Goal: Complete application form

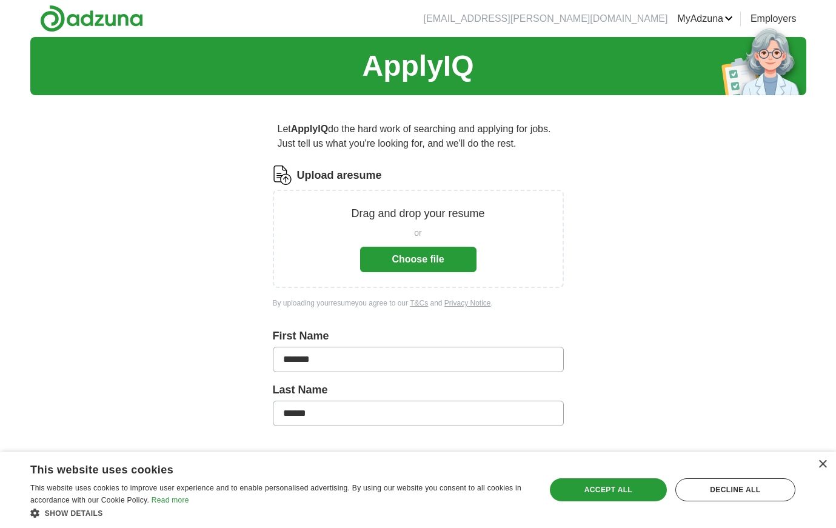
click at [444, 263] on button "Choose file" at bounding box center [418, 259] width 116 height 25
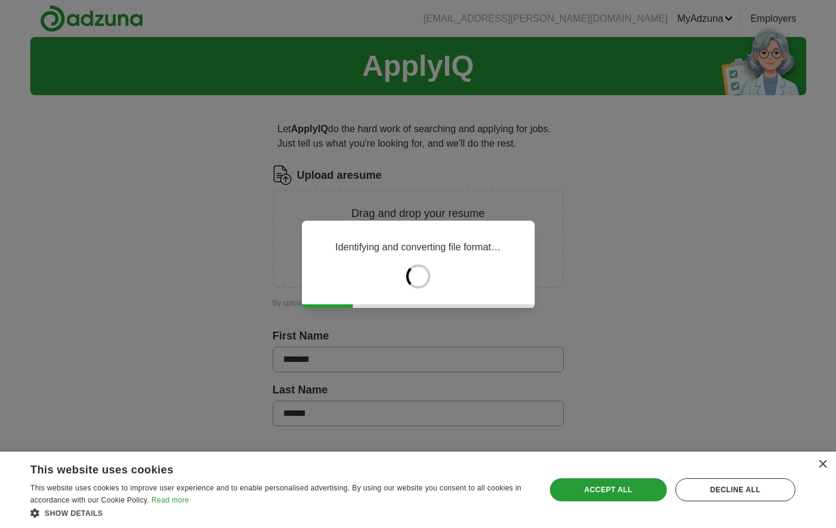
click at [630, 489] on div "Accept all" at bounding box center [608, 489] width 117 height 23
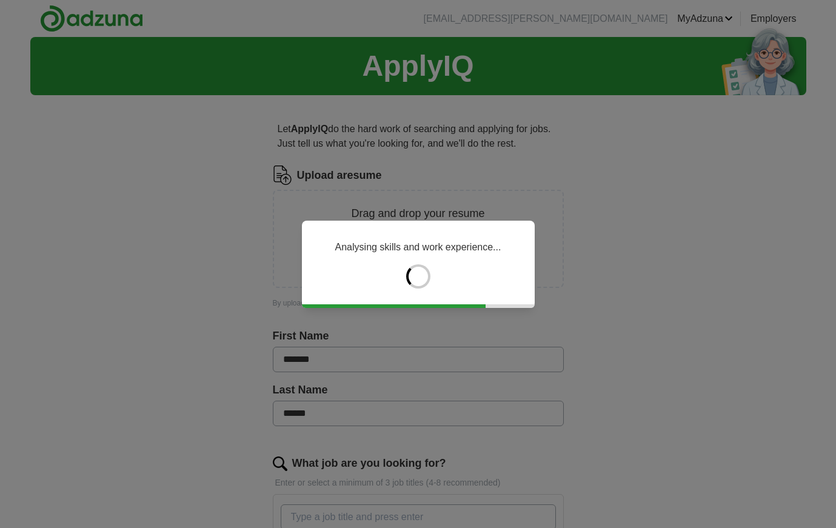
click at [714, 385] on div "Analysing skills and work experience..." at bounding box center [418, 264] width 836 height 528
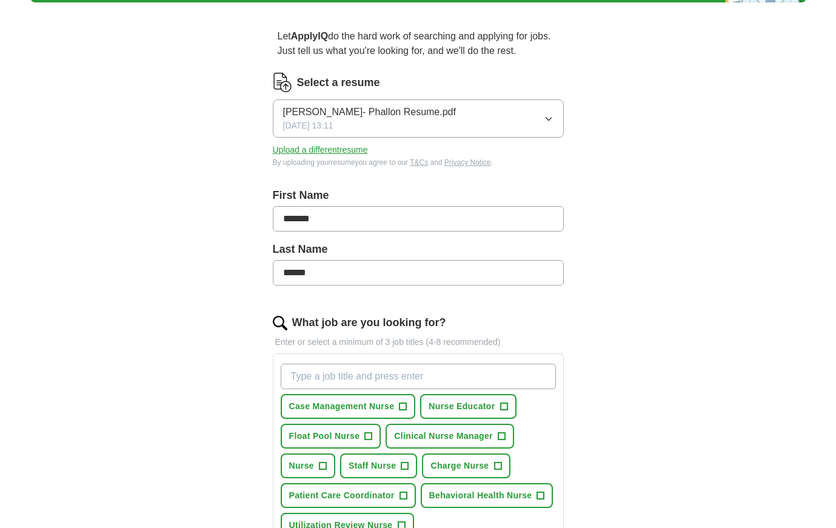
scroll to position [96, 0]
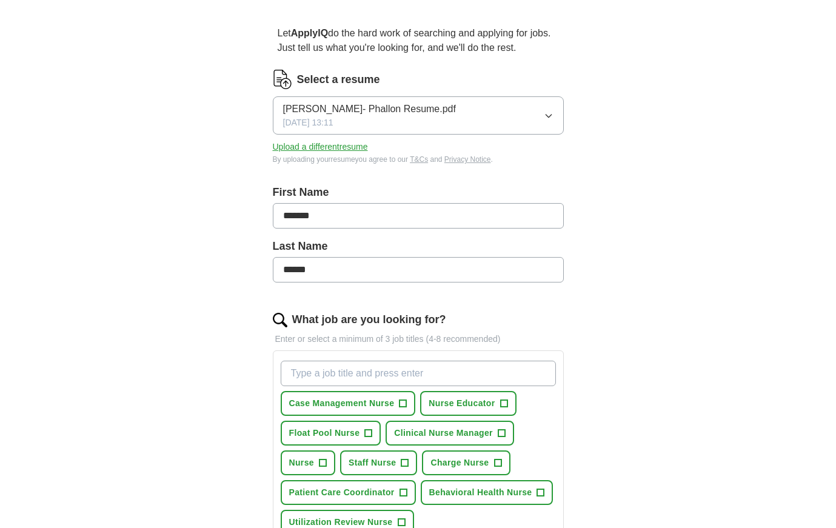
click at [359, 435] on span "Float Pool Nurse" at bounding box center [324, 433] width 71 height 13
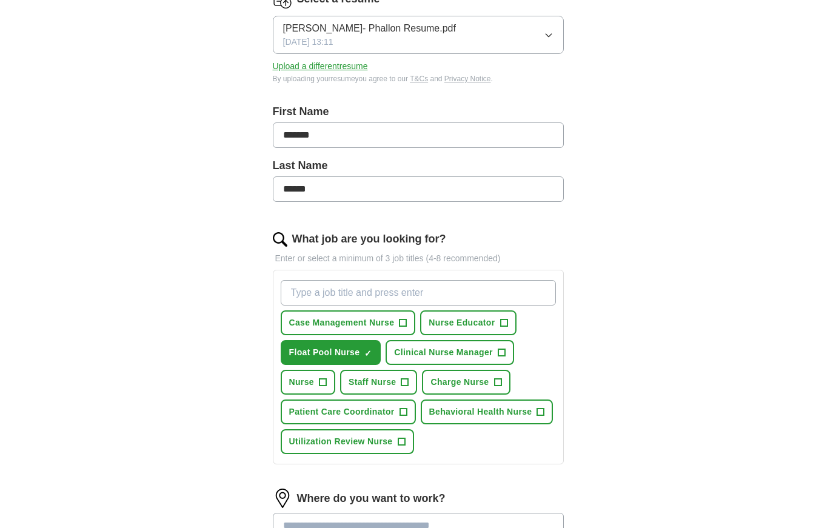
scroll to position [177, 0]
click at [400, 444] on span "+" at bounding box center [401, 442] width 7 height 10
click at [320, 387] on span "+" at bounding box center [322, 382] width 7 height 10
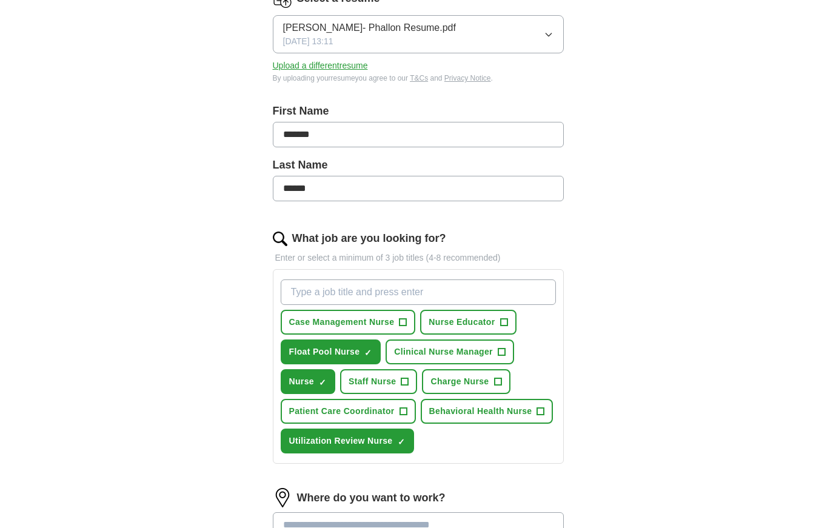
drag, startPoint x: 387, startPoint y: 385, endPoint x: 418, endPoint y: 382, distance: 31.1
click at [387, 384] on span "Staff Nurse" at bounding box center [373, 381] width 48 height 13
click at [460, 416] on span "Behavioral Health Nurse" at bounding box center [480, 411] width 103 height 13
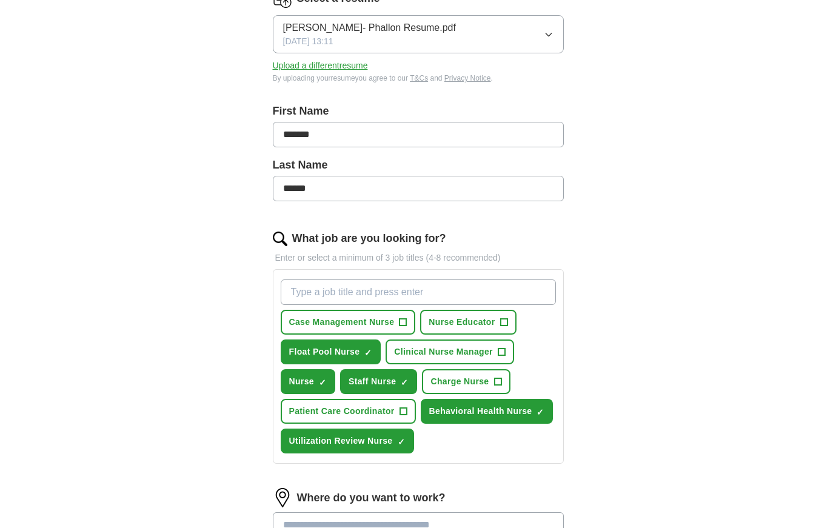
click at [450, 387] on span "Charge Nurse" at bounding box center [459, 381] width 58 height 13
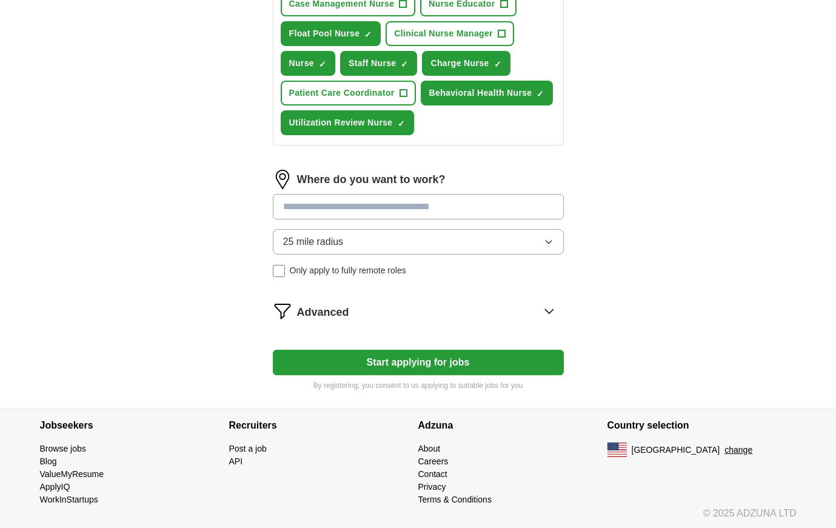
scroll to position [496, 0]
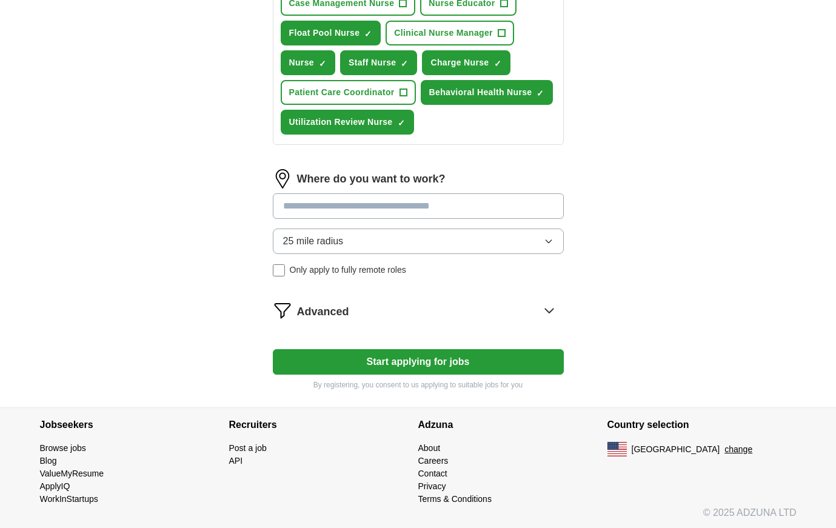
click at [349, 239] on button "25 mile radius" at bounding box center [418, 241] width 291 height 25
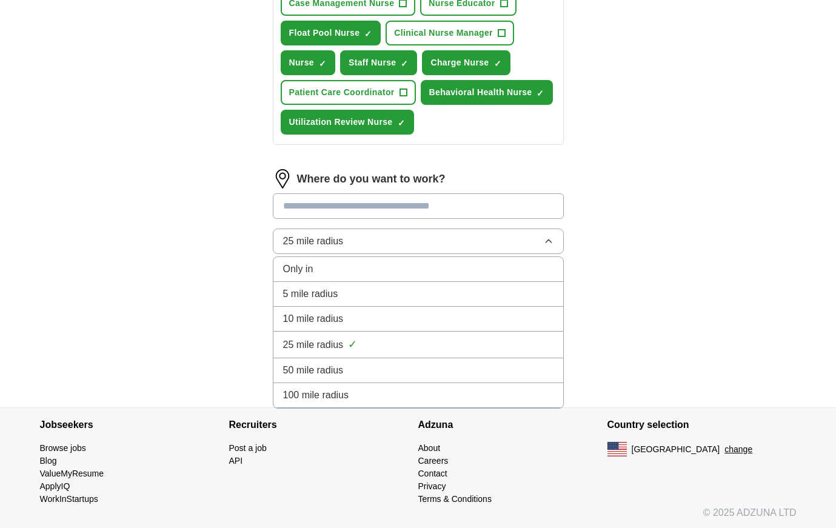
drag, startPoint x: 318, startPoint y: 321, endPoint x: 307, endPoint y: 295, distance: 28.8
click at [318, 321] on span "10 mile radius" at bounding box center [313, 319] width 61 height 15
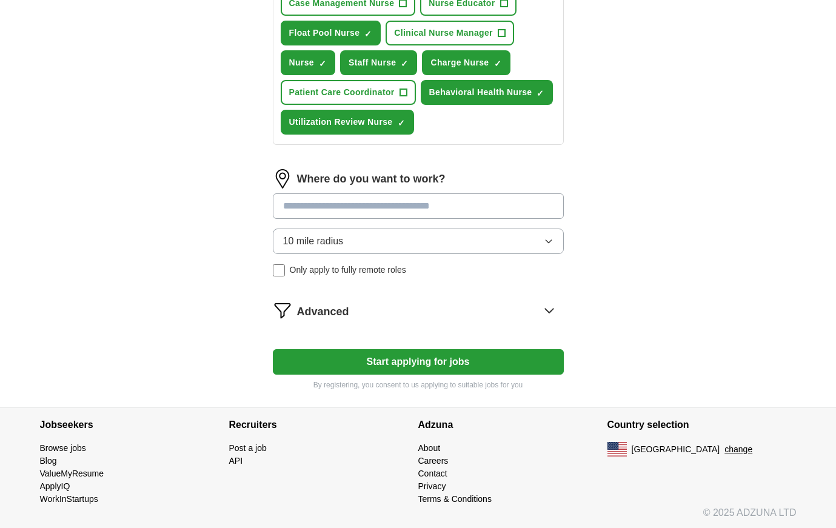
click at [333, 213] on input at bounding box center [418, 205] width 291 height 25
type input "*****"
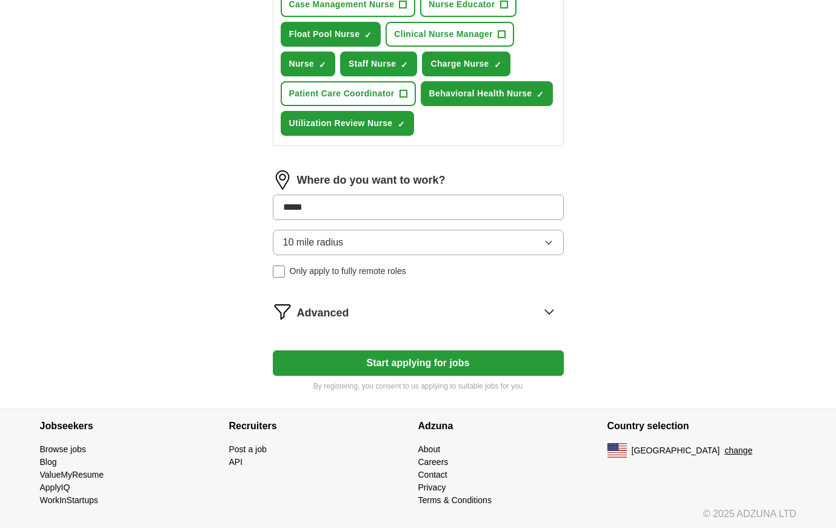
click at [281, 275] on div "10 mile radius Only apply to fully remote roles" at bounding box center [418, 254] width 291 height 48
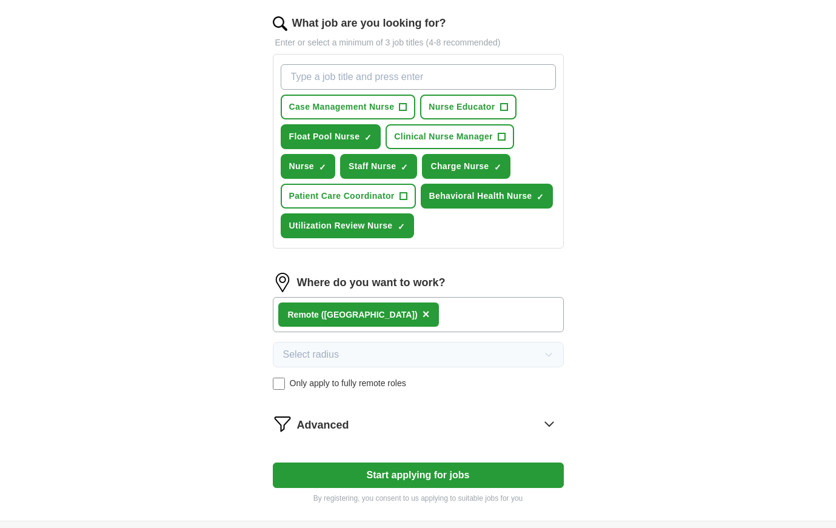
scroll to position [390, 0]
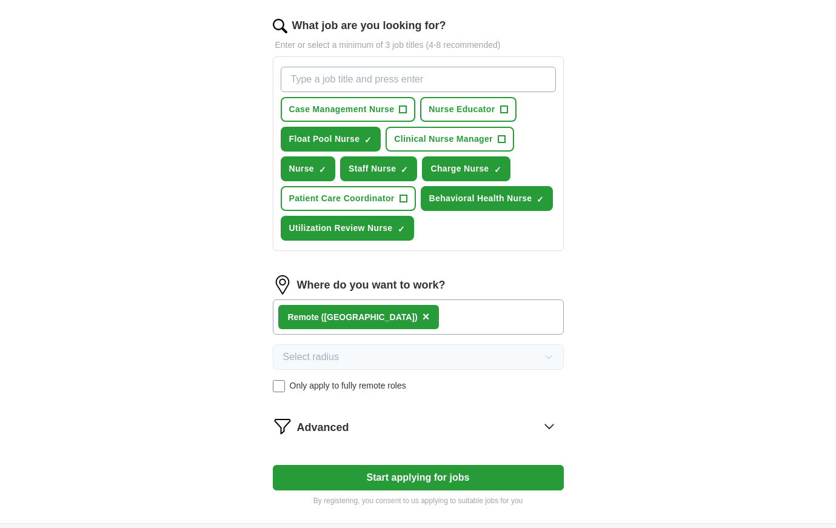
drag, startPoint x: 367, startPoint y: 201, endPoint x: 363, endPoint y: 192, distance: 10.3
click at [367, 201] on span "Patient Care Coordinator" at bounding box center [341, 198] width 105 height 13
click at [387, 109] on span "Case Management Nurse" at bounding box center [341, 109] width 105 height 13
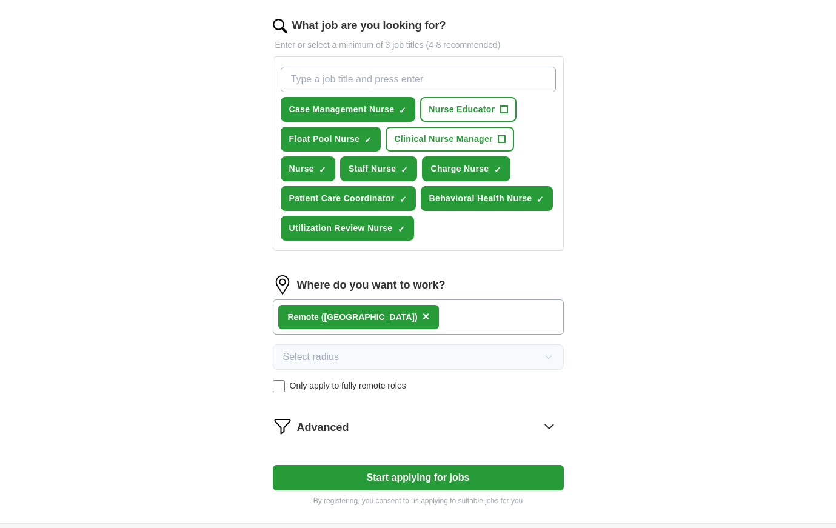
drag, startPoint x: 319, startPoint y: 167, endPoint x: 383, endPoint y: 161, distance: 63.3
click at [0, 0] on span "×" at bounding box center [0, 0] width 0 height 0
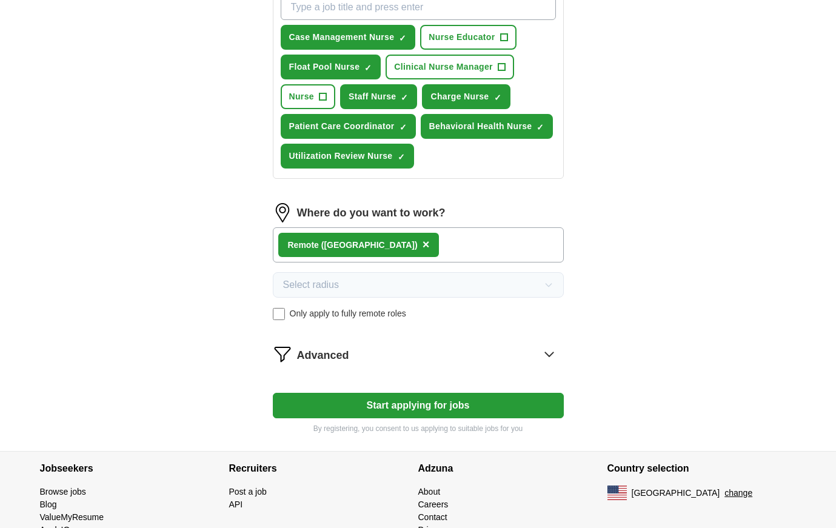
click at [471, 401] on button "Start applying for jobs" at bounding box center [418, 405] width 291 height 25
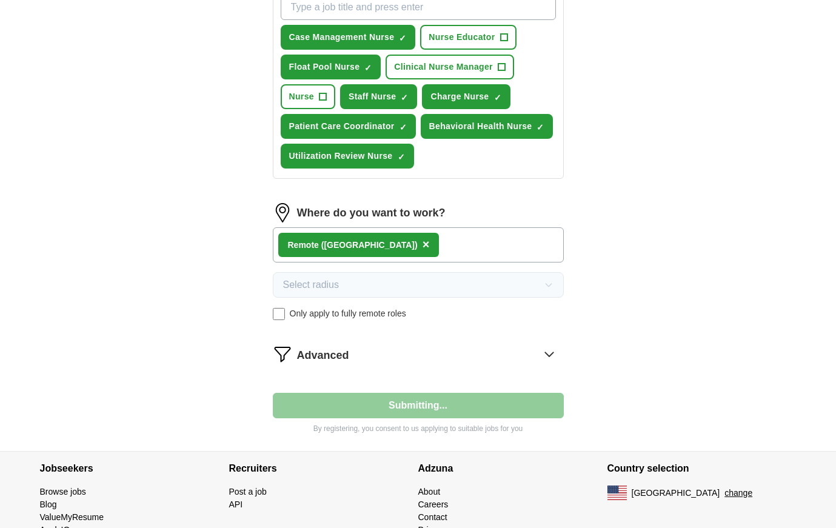
select select "**"
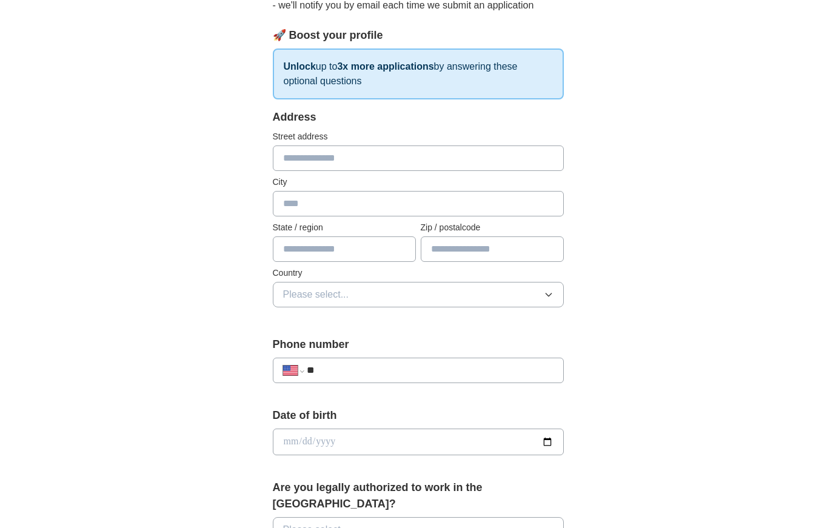
scroll to position [194, 0]
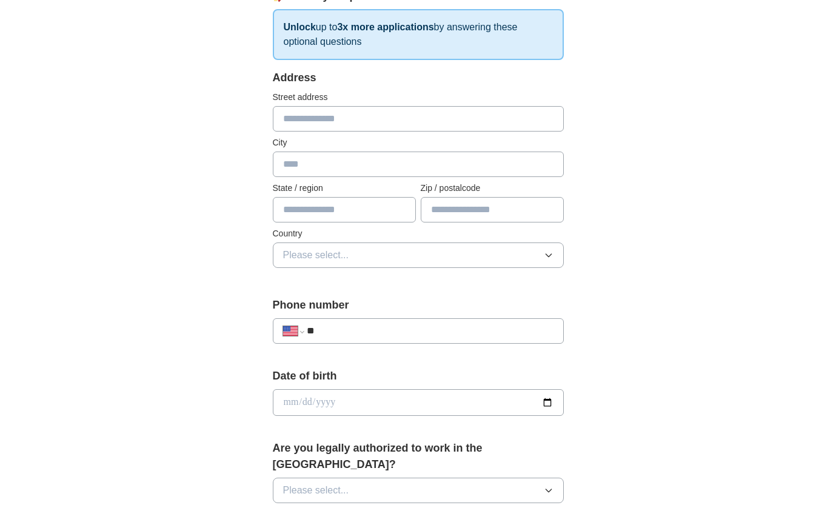
type input "**********"
type input "**"
type input "*****"
type input "**********"
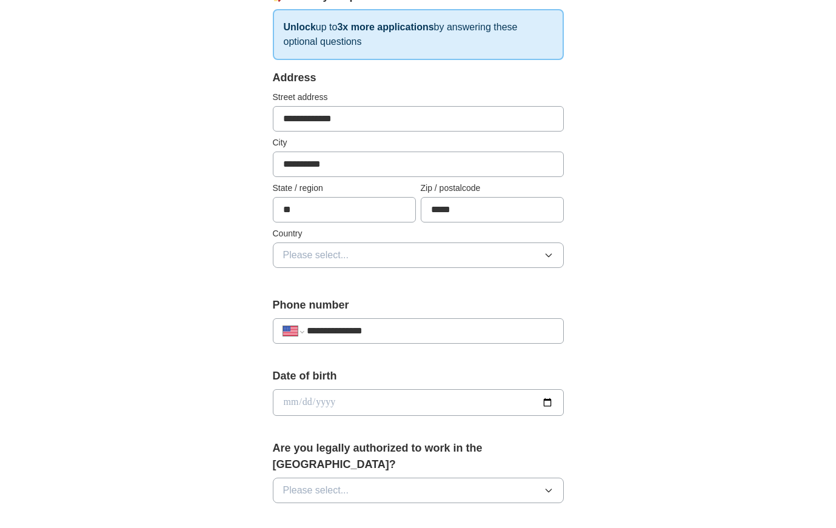
drag, startPoint x: 320, startPoint y: 240, endPoint x: 325, endPoint y: 253, distance: 14.2
click at [321, 241] on div "Country Please select..." at bounding box center [418, 247] width 291 height 41
click at [325, 253] on span "Please select..." at bounding box center [316, 255] width 66 height 15
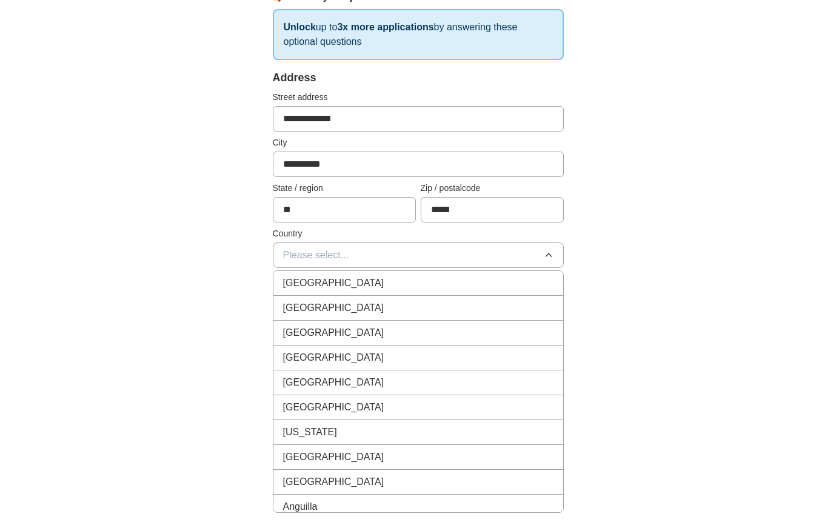
drag, startPoint x: 321, startPoint y: 303, endPoint x: 247, endPoint y: 290, distance: 75.5
click at [321, 303] on span "[GEOGRAPHIC_DATA]" at bounding box center [333, 308] width 101 height 15
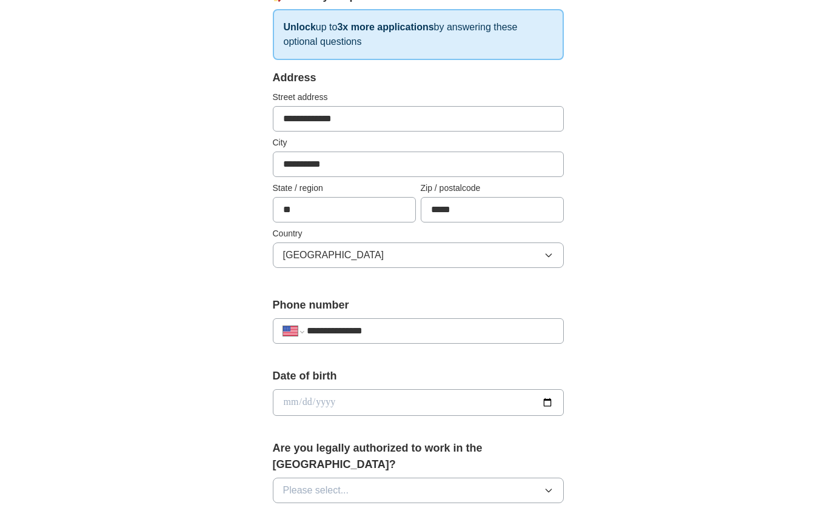
click at [224, 282] on div "**********" at bounding box center [418, 429] width 388 height 1036
click at [292, 406] on input "date" at bounding box center [418, 402] width 291 height 27
type input "**********"
click at [218, 403] on div "**********" at bounding box center [418, 395] width 776 height 1104
click at [392, 478] on button "Please select..." at bounding box center [418, 490] width 291 height 25
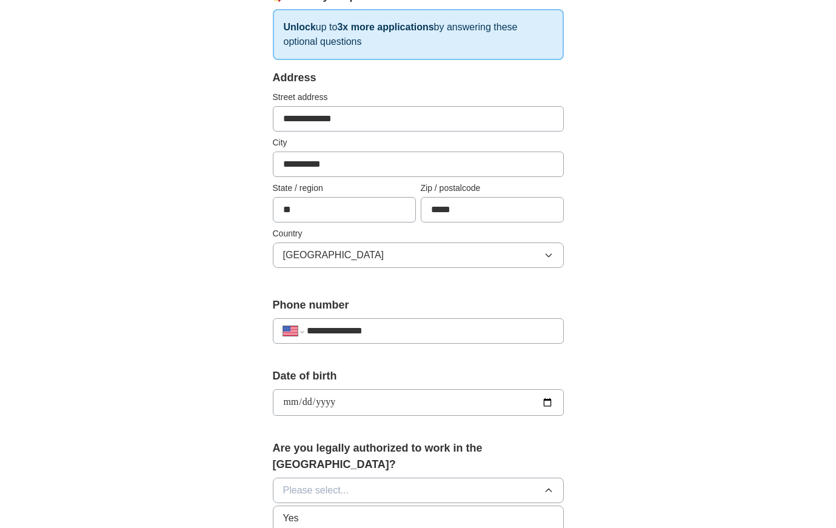
click at [376, 511] on div "Yes" at bounding box center [418, 518] width 270 height 15
click at [795, 429] on div "**********" at bounding box center [418, 395] width 776 height 1104
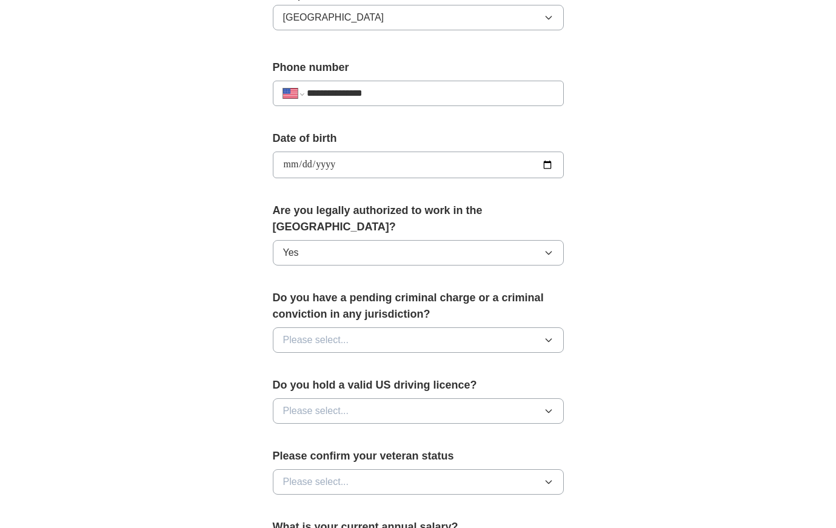
scroll to position [437, 0]
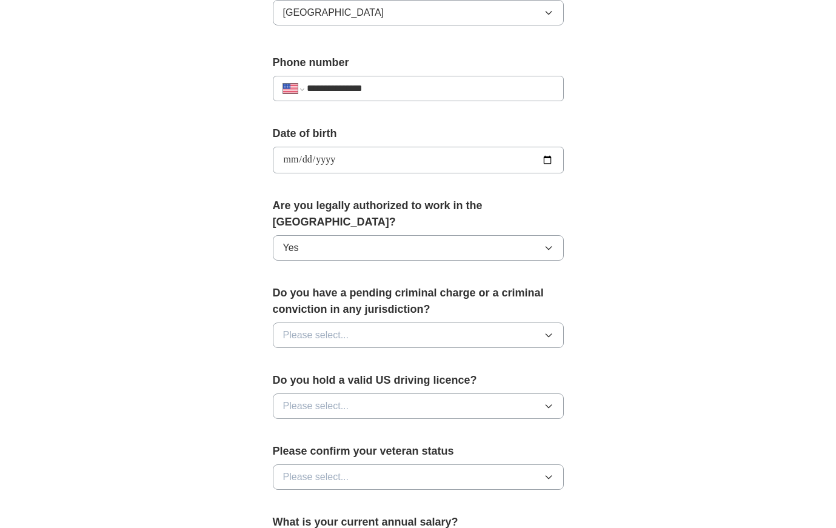
click at [392, 323] on button "Please select..." at bounding box center [418, 335] width 291 height 25
click at [327, 376] on li "No" at bounding box center [418, 388] width 290 height 25
click at [408, 393] on button "Please select..." at bounding box center [418, 405] width 291 height 25
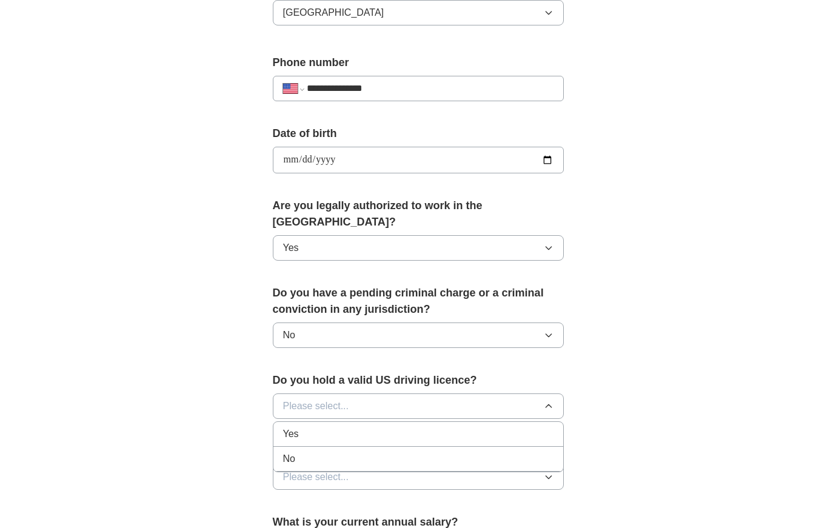
drag, startPoint x: 346, startPoint y: 416, endPoint x: 389, endPoint y: 413, distance: 43.8
click at [346, 427] on div "Yes" at bounding box center [418, 434] width 270 height 15
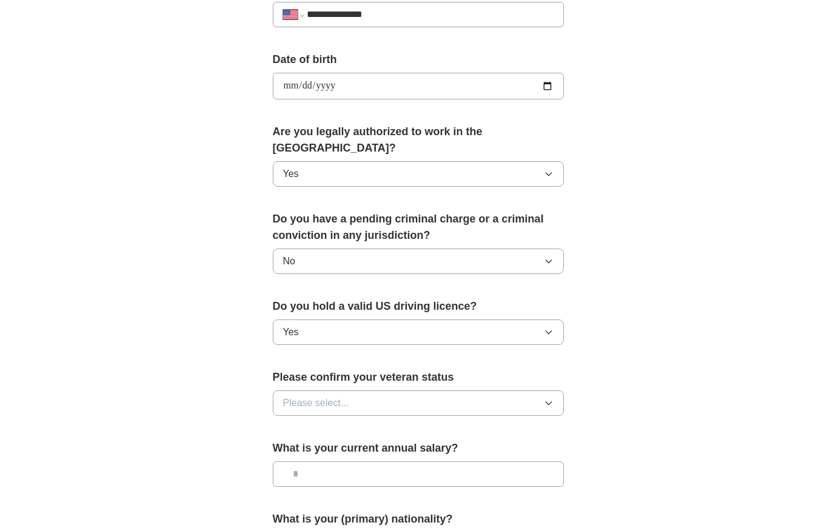
scroll to position [517, 0]
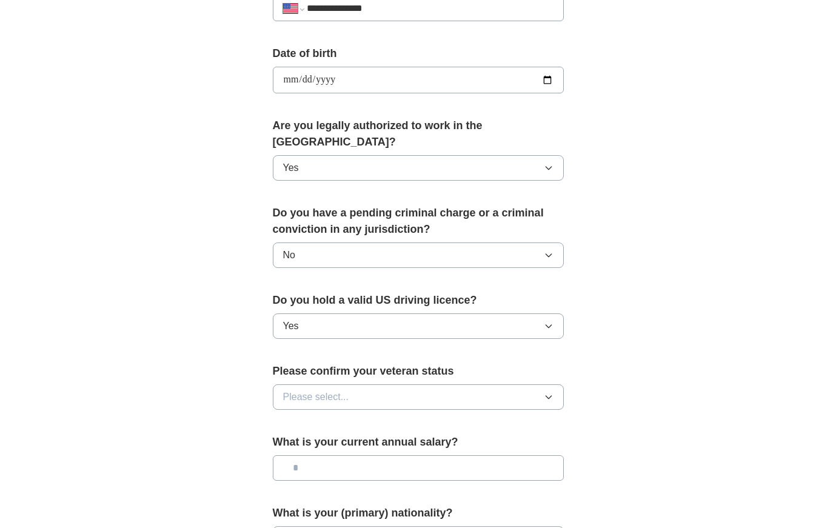
click at [384, 401] on div "Please confirm your veteran status Please select..." at bounding box center [418, 391] width 291 height 56
click at [392, 386] on button "Please select..." at bounding box center [418, 396] width 291 height 25
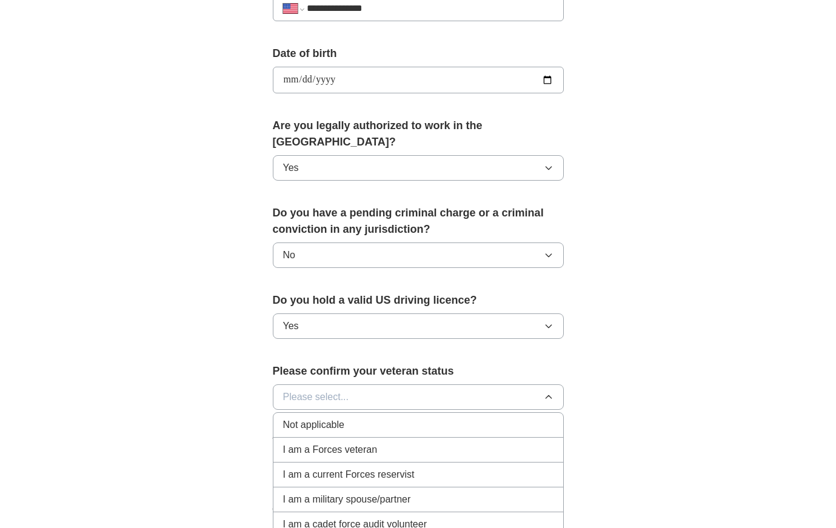
click at [459, 420] on li "Not applicable" at bounding box center [418, 425] width 290 height 25
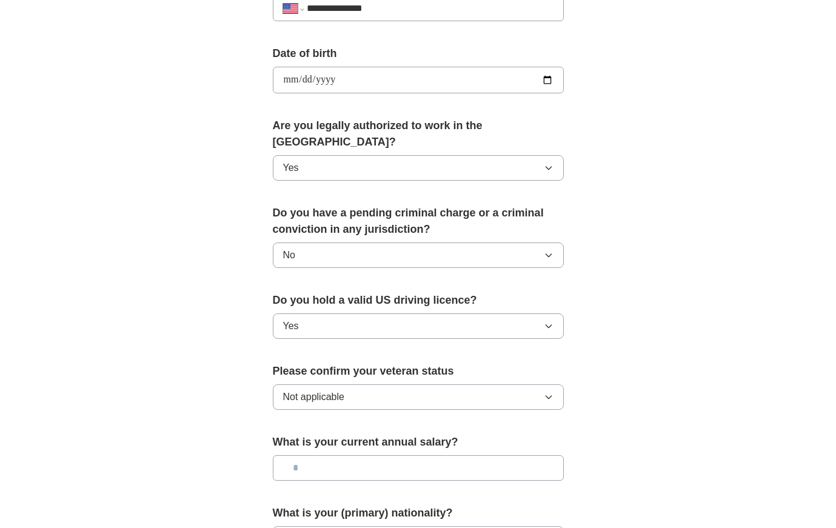
click at [350, 455] on input "text" at bounding box center [418, 467] width 291 height 25
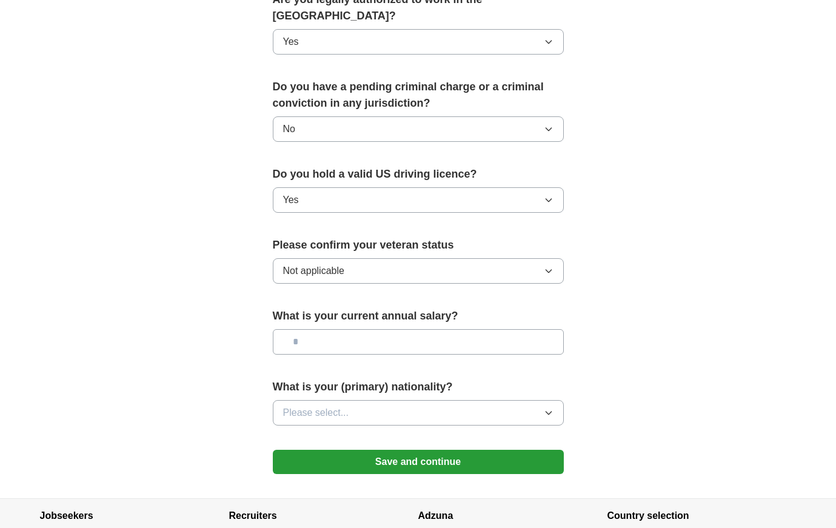
scroll to position [652, 0]
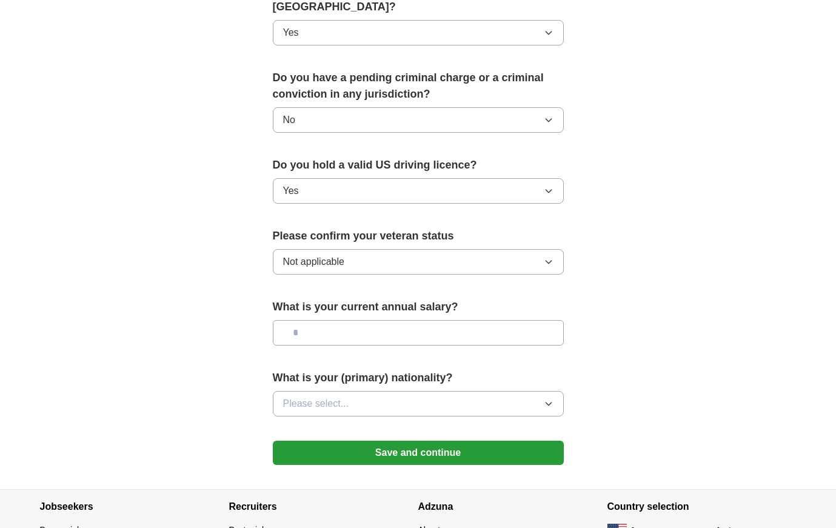
click at [342, 396] on span "Please select..." at bounding box center [316, 403] width 66 height 15
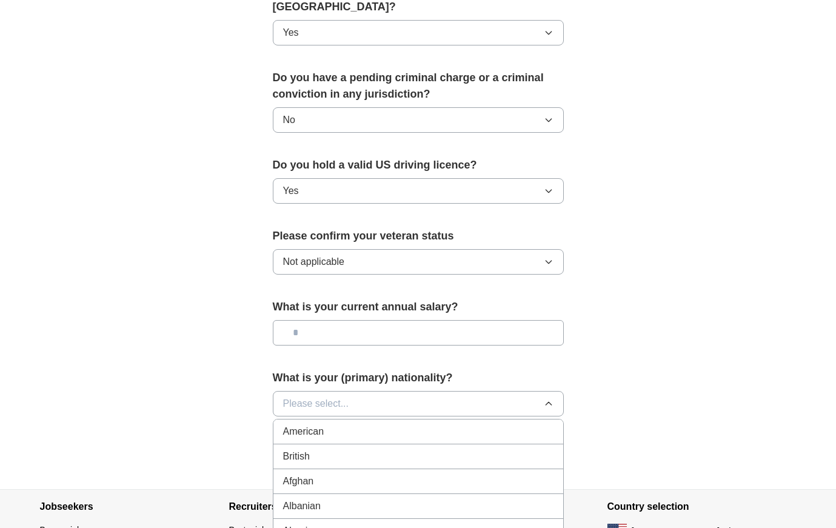
click at [323, 424] on span "American" at bounding box center [303, 431] width 41 height 15
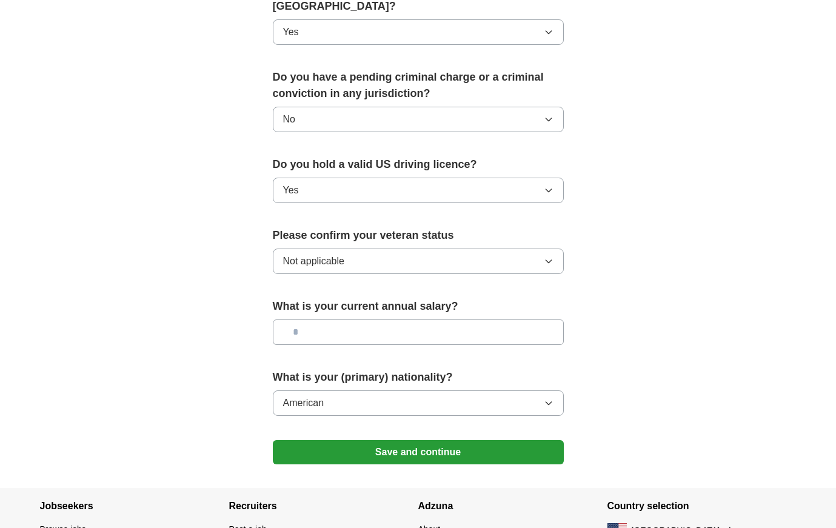
scroll to position [652, 0]
click at [398, 322] on input "text" at bounding box center [418, 331] width 291 height 25
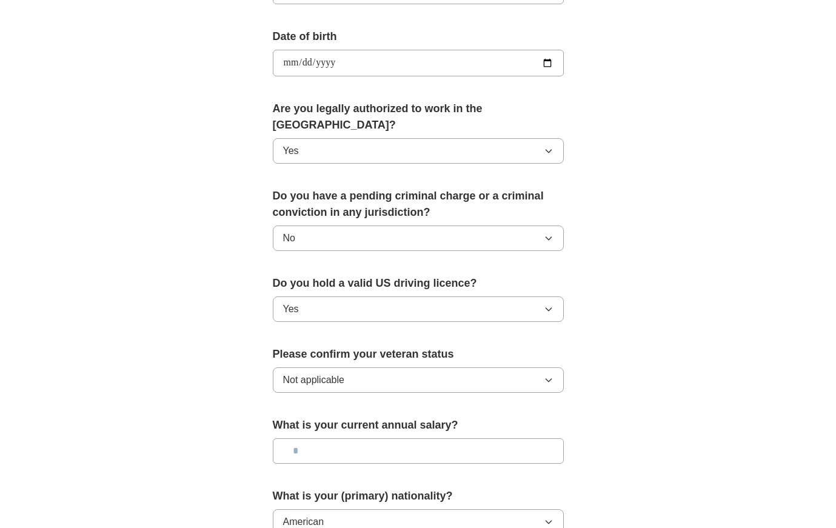
scroll to position [535, 0]
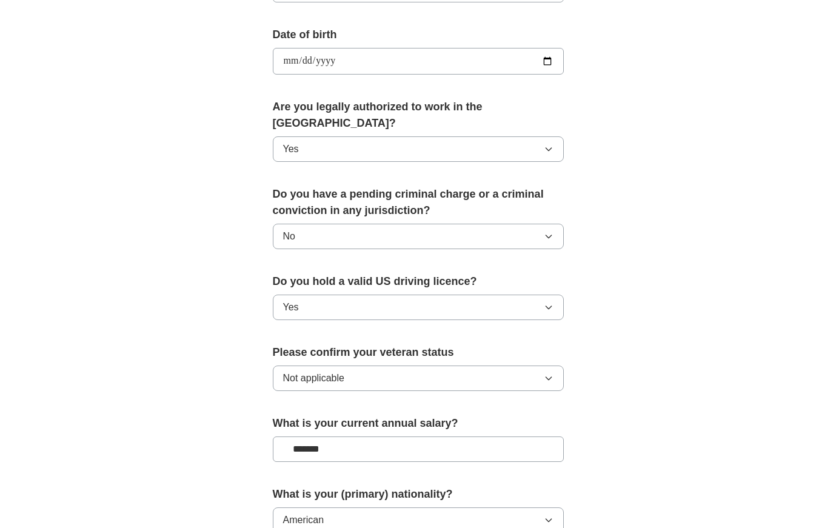
type input "********"
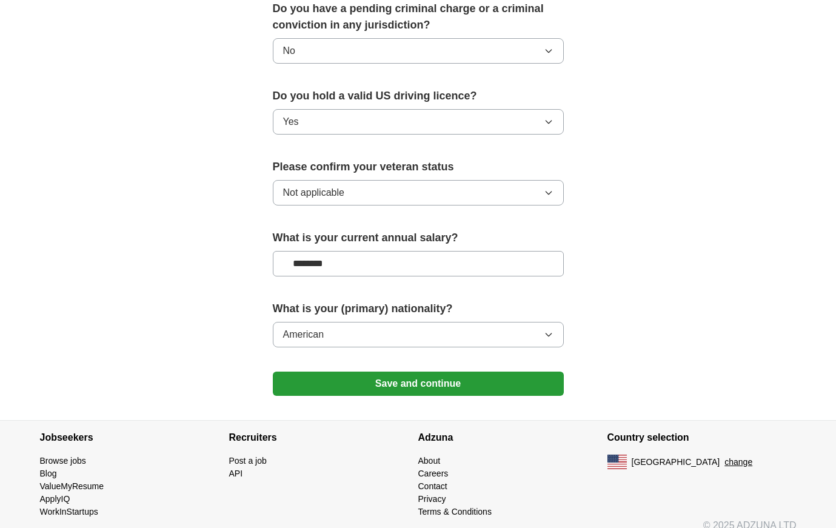
scroll to position [720, 0]
click at [384, 372] on button "Save and continue" at bounding box center [418, 384] width 291 height 24
